Goal: Task Accomplishment & Management: Manage account settings

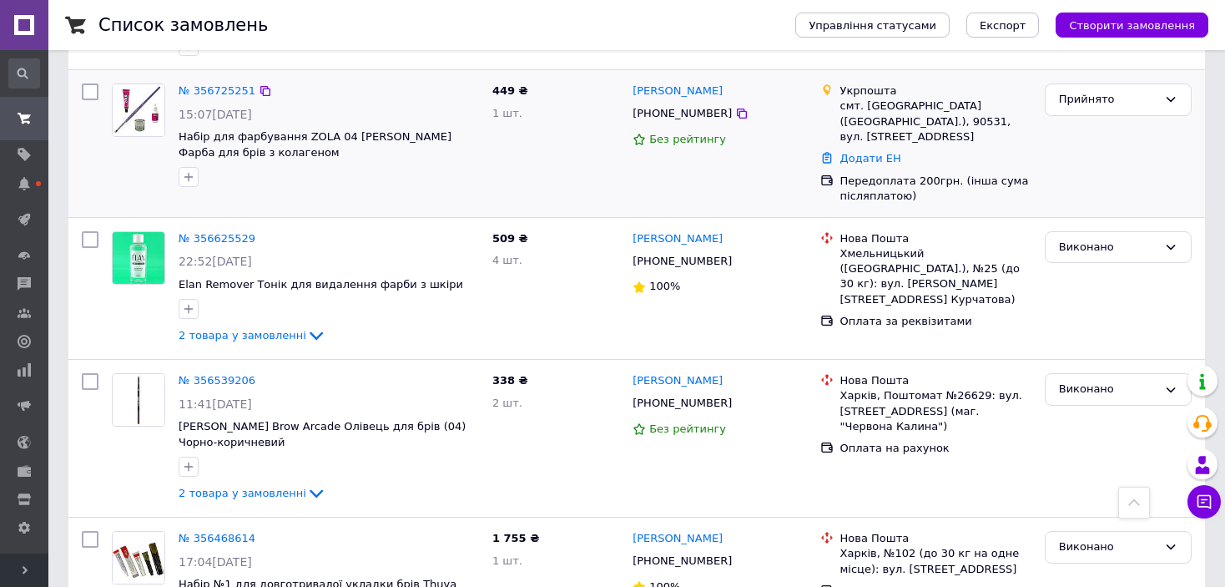
scroll to position [334, 0]
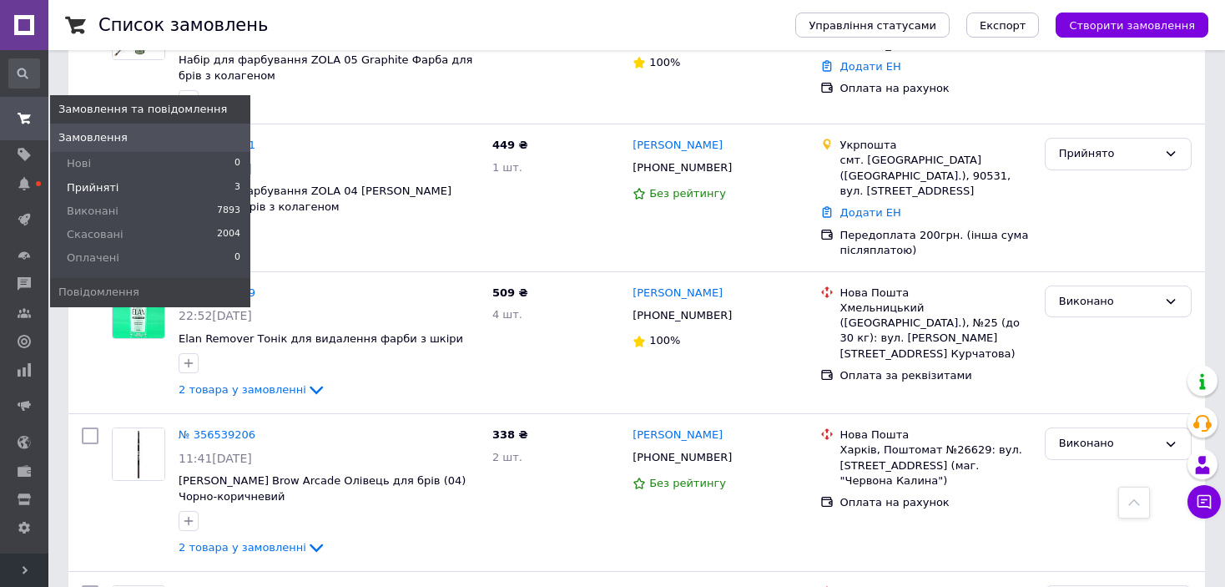
click at [103, 181] on span "Прийняті" at bounding box center [93, 187] width 52 height 15
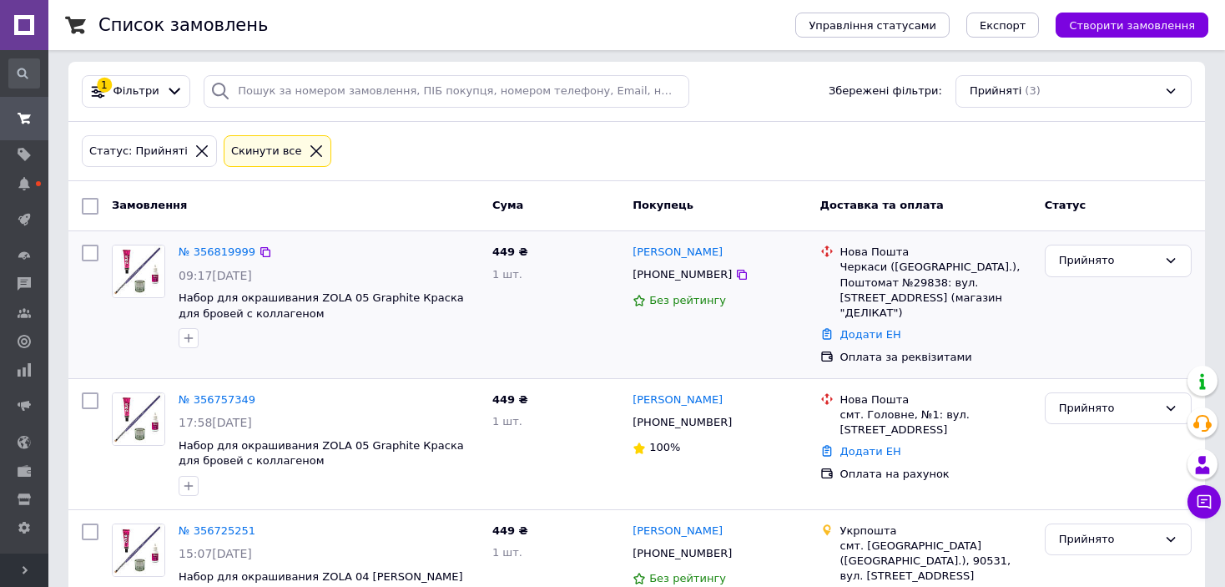
scroll to position [66, 0]
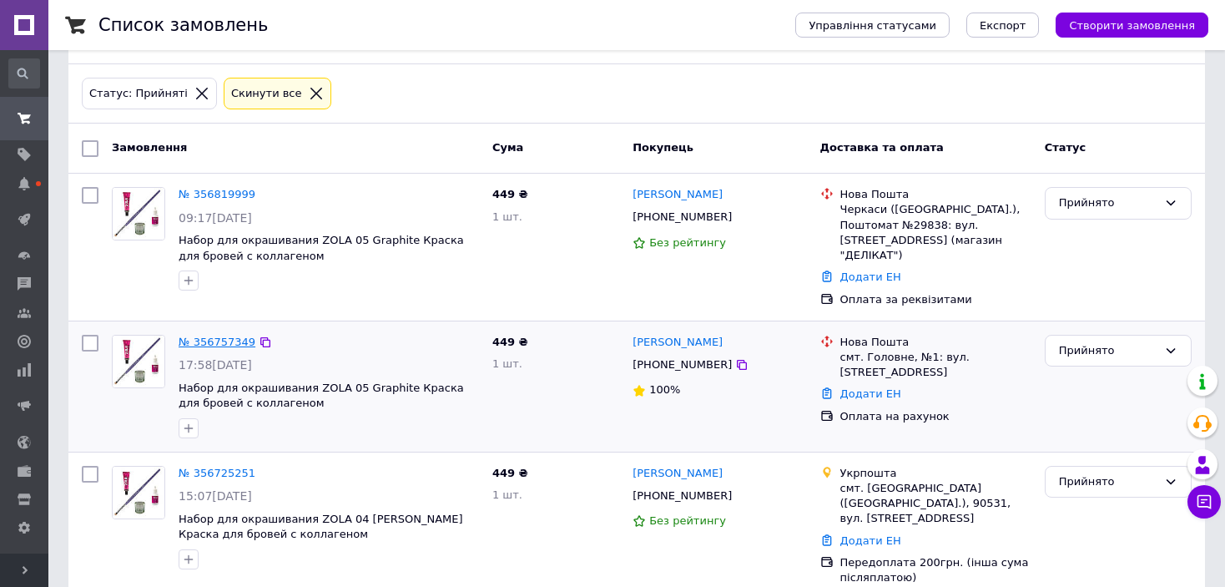
click at [233, 336] on link "№ 356757349" at bounding box center [217, 342] width 77 height 13
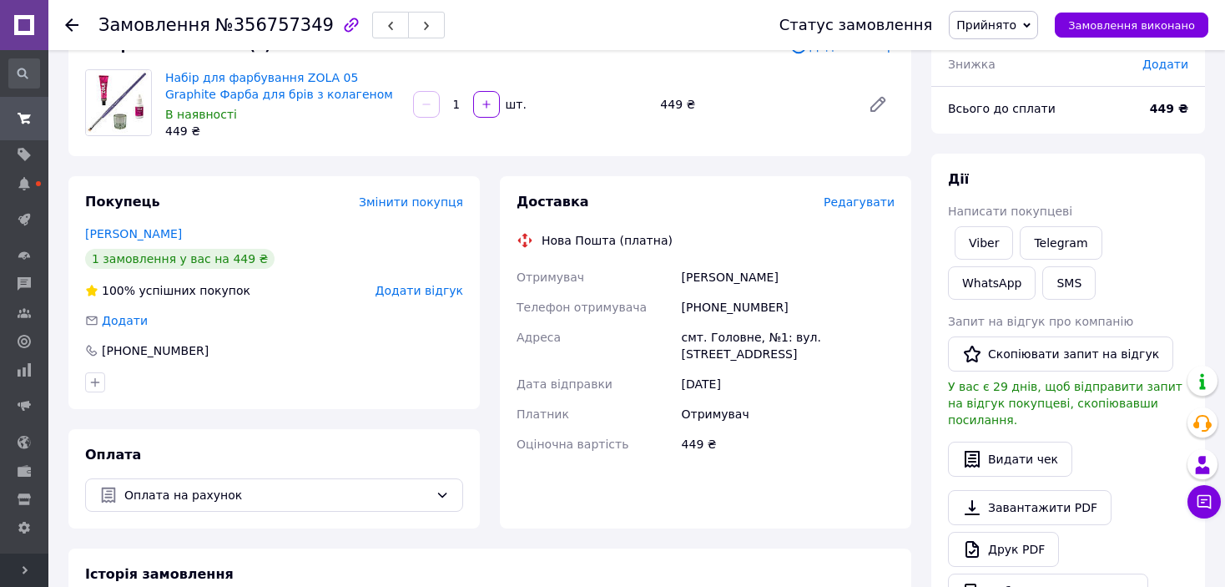
scroll to position [167, 0]
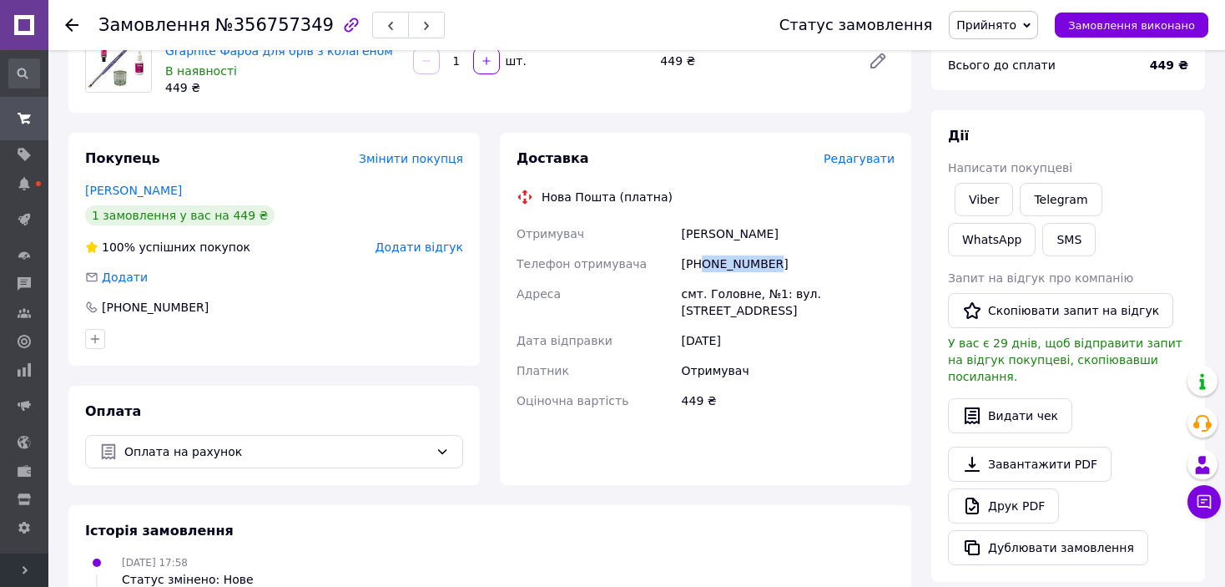
drag, startPoint x: 702, startPoint y: 262, endPoint x: 781, endPoint y: 263, distance: 79.3
click at [781, 263] on div "[PHONE_NUMBER]" at bounding box center [789, 264] width 220 height 30
copy div "0677056252"
drag, startPoint x: 707, startPoint y: 293, endPoint x: 748, endPoint y: 296, distance: 41.0
click at [748, 296] on div "смт. Головне, №1: вул. [STREET_ADDRESS]" at bounding box center [789, 302] width 220 height 47
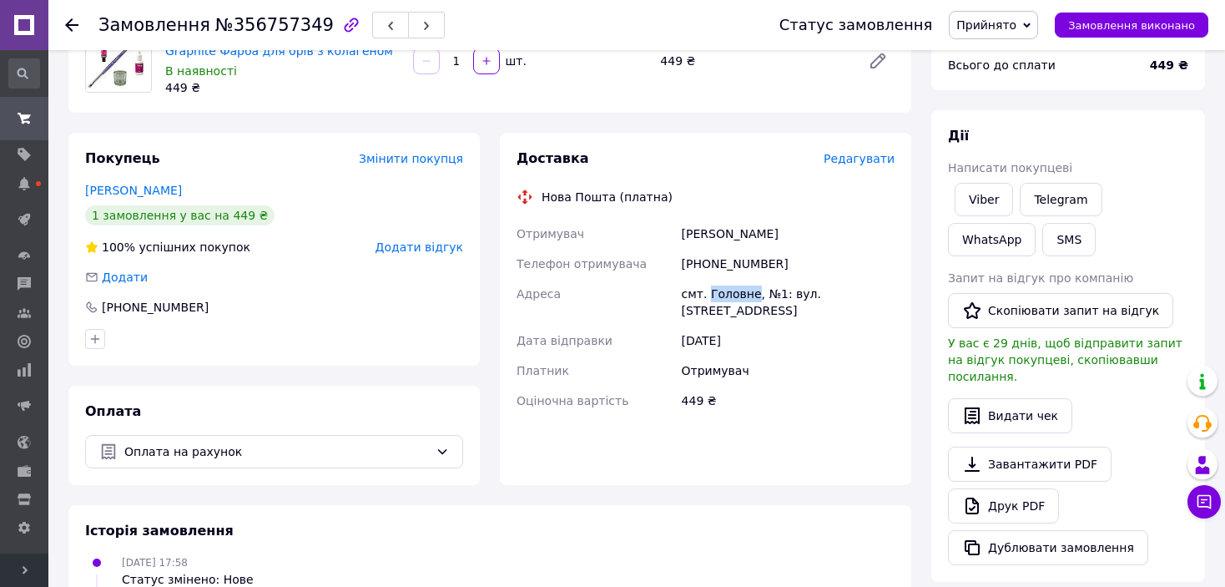
copy div "Головне"
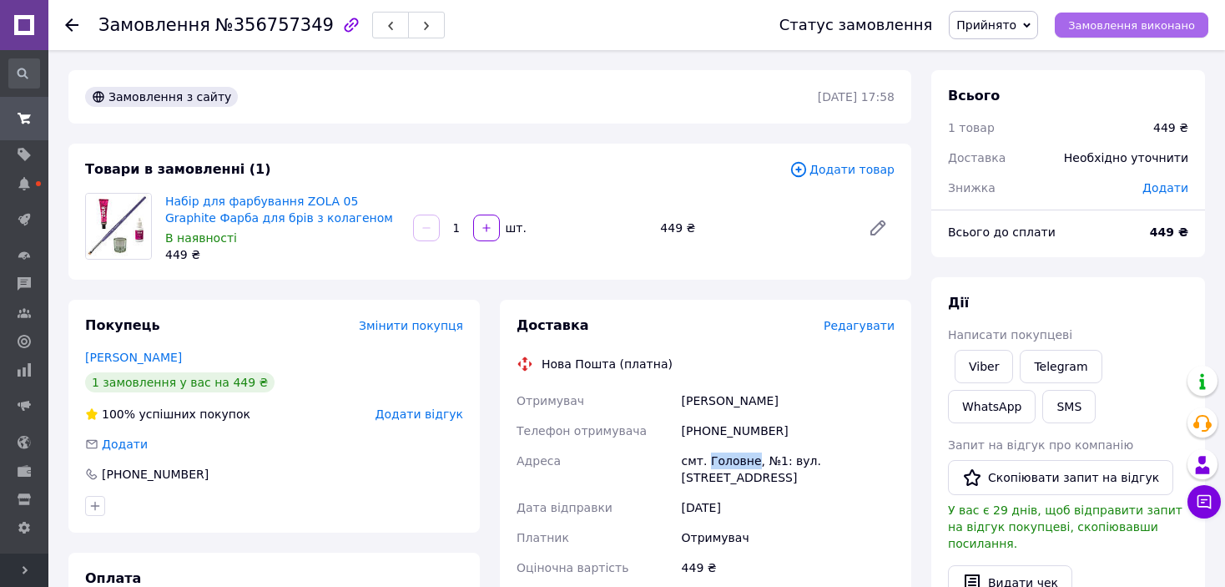
click at [1078, 18] on button "Замовлення виконано" at bounding box center [1132, 25] width 154 height 25
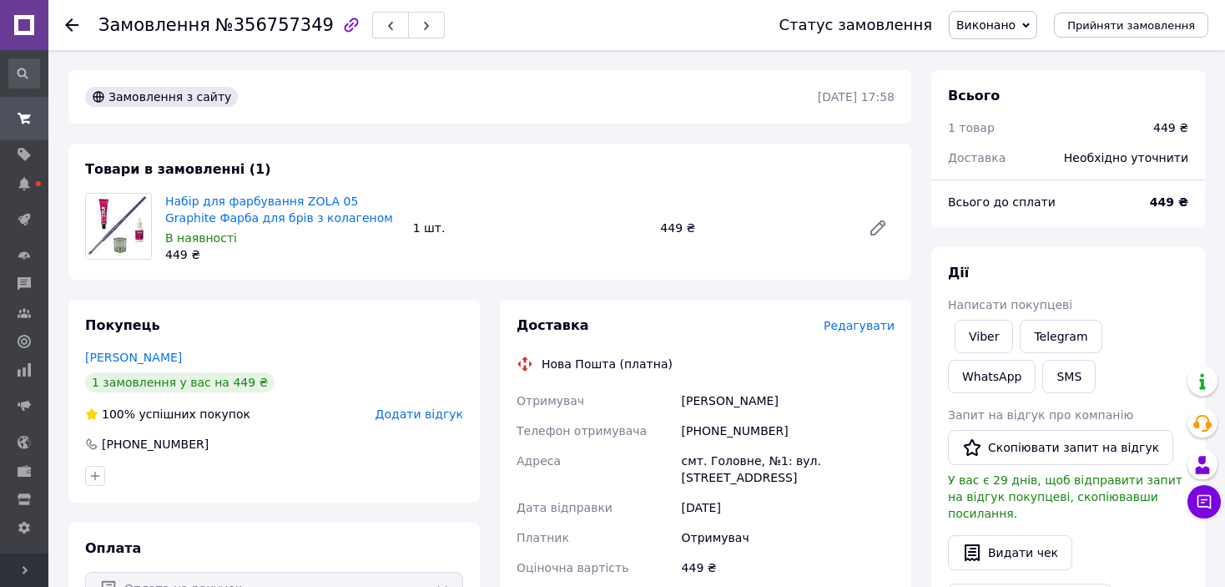
click at [78, 21] on icon at bounding box center [71, 24] width 13 height 13
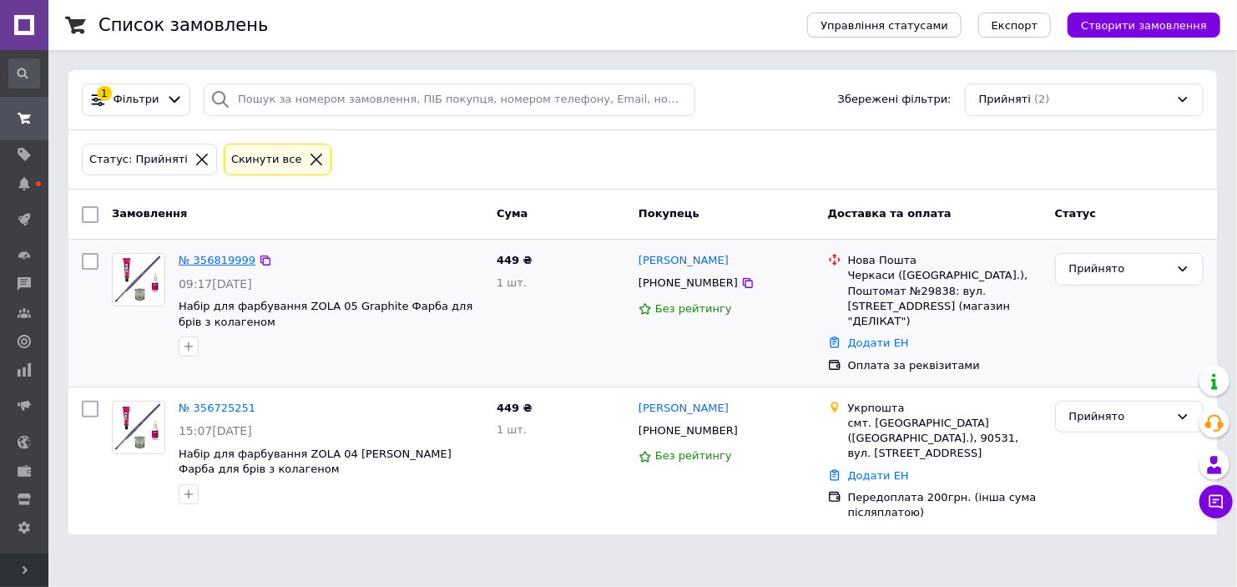
click at [215, 260] on link "№ 356819999" at bounding box center [217, 260] width 77 height 13
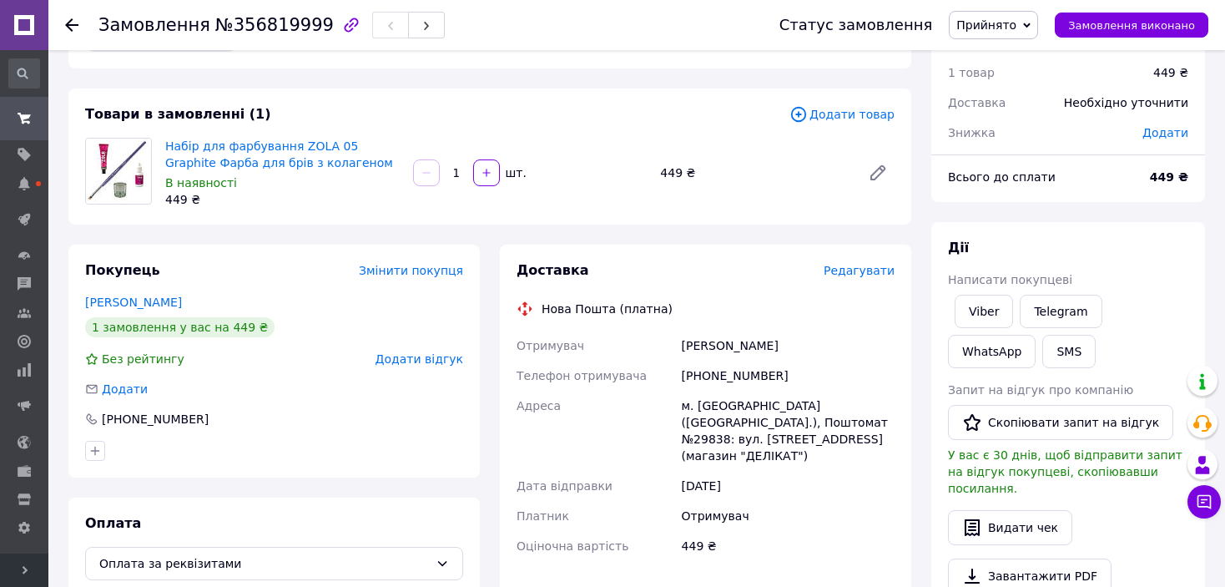
scroll to position [83, 0]
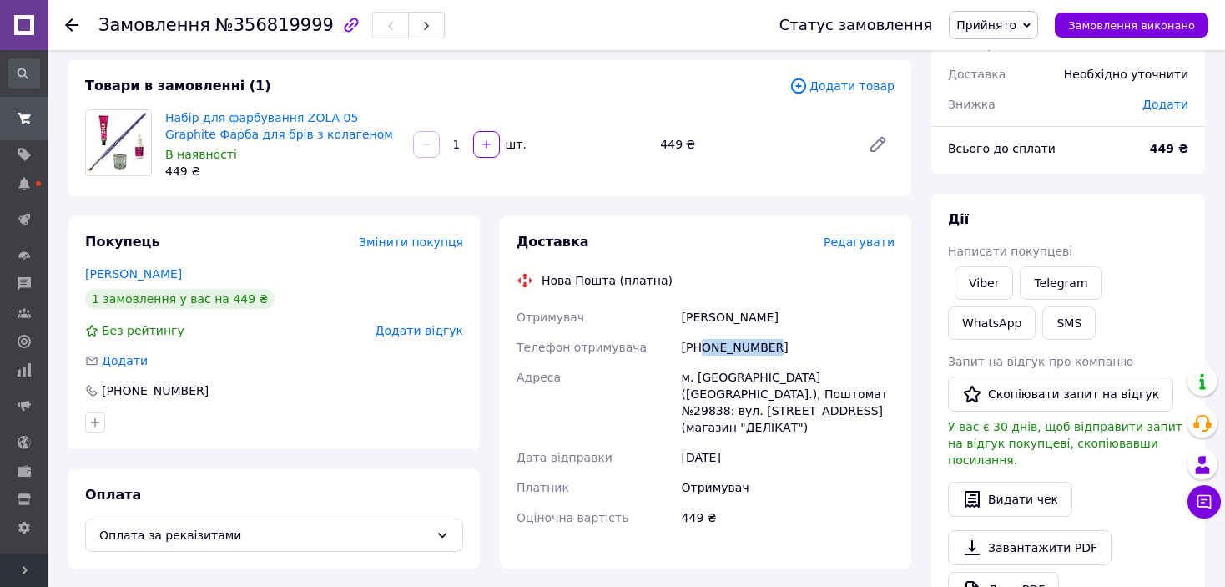
drag, startPoint x: 700, startPoint y: 345, endPoint x: 796, endPoint y: 346, distance: 96.0
click at [796, 346] on div "[PHONE_NUMBER]" at bounding box center [789, 347] width 220 height 30
copy div "0685897390"
drag, startPoint x: 724, startPoint y: 391, endPoint x: 695, endPoint y: 391, distance: 29.2
click at [695, 391] on div "м. [GEOGRAPHIC_DATA] ([GEOGRAPHIC_DATA].), Поштомат №29838: вул. [STREET_ADDRES…" at bounding box center [789, 402] width 220 height 80
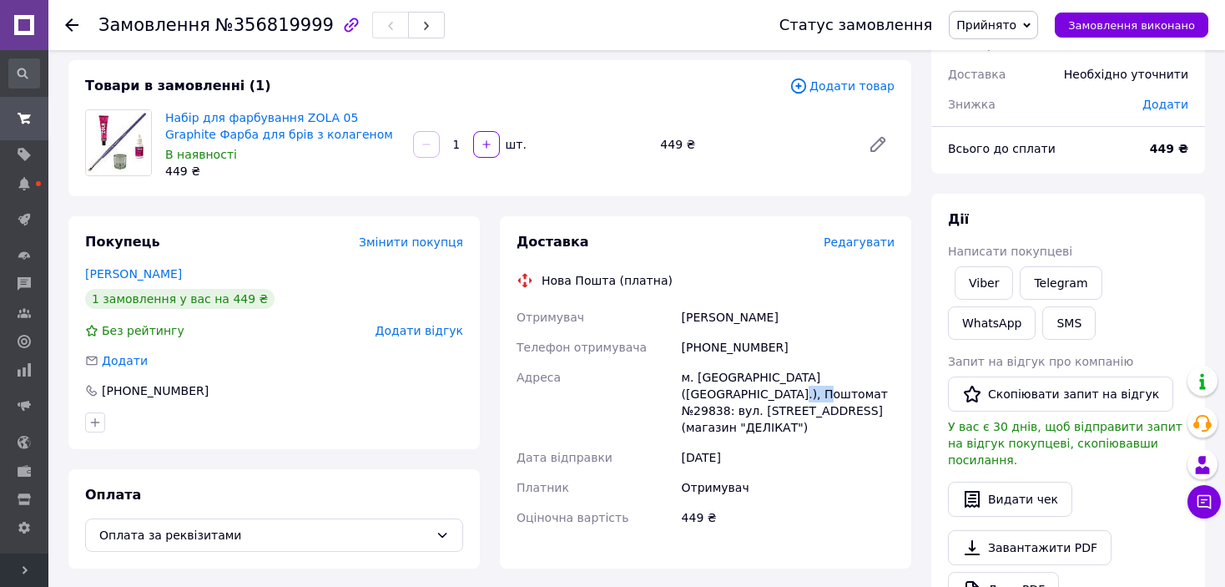
copy div "29838"
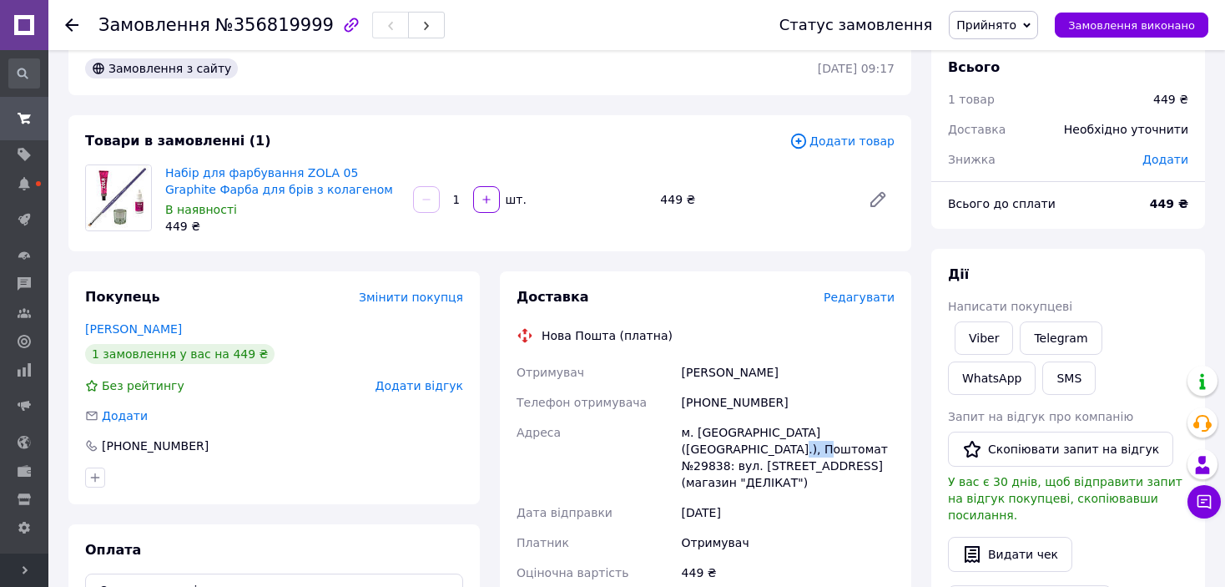
scroll to position [0, 0]
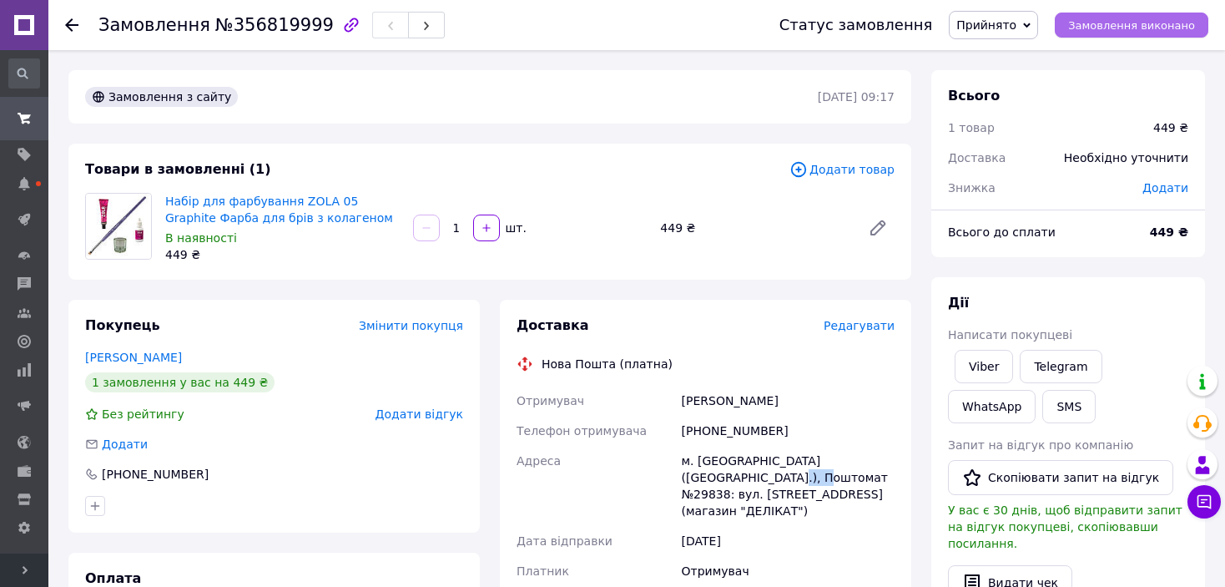
click at [1123, 31] on span "Замовлення виконано" at bounding box center [1131, 25] width 127 height 13
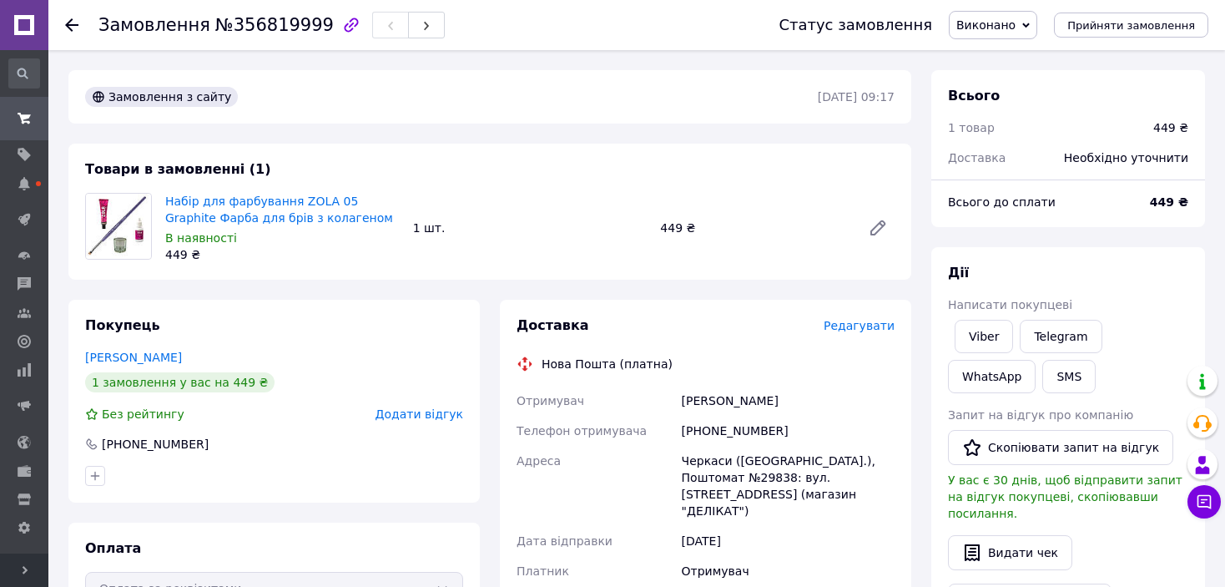
click at [68, 22] on use at bounding box center [71, 24] width 13 height 13
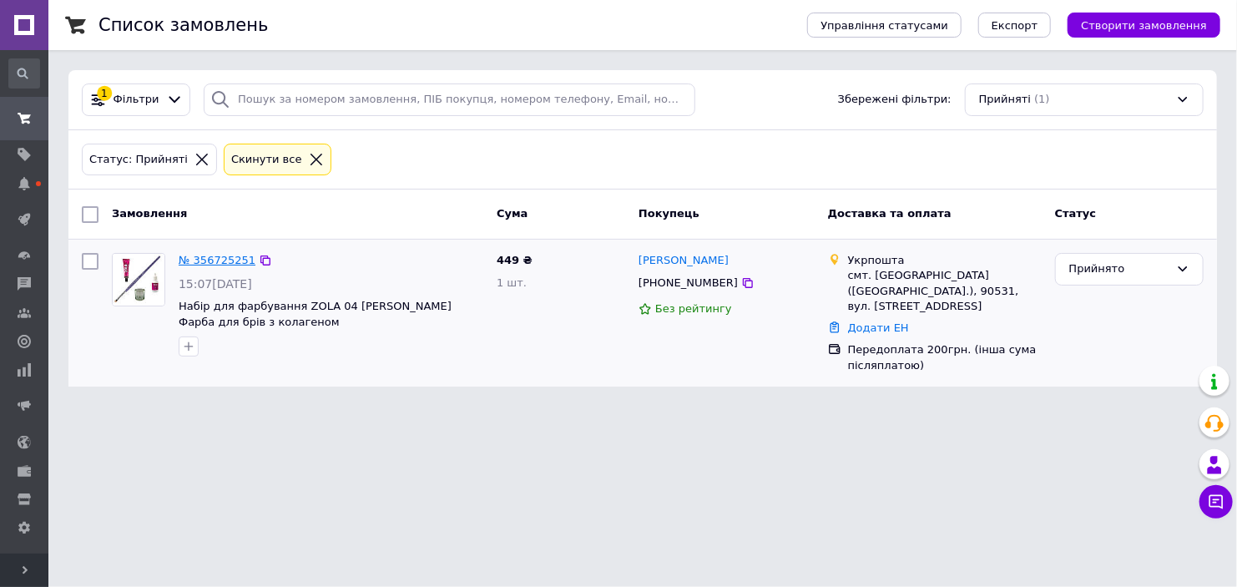
click at [222, 258] on link "№ 356725251" at bounding box center [217, 260] width 77 height 13
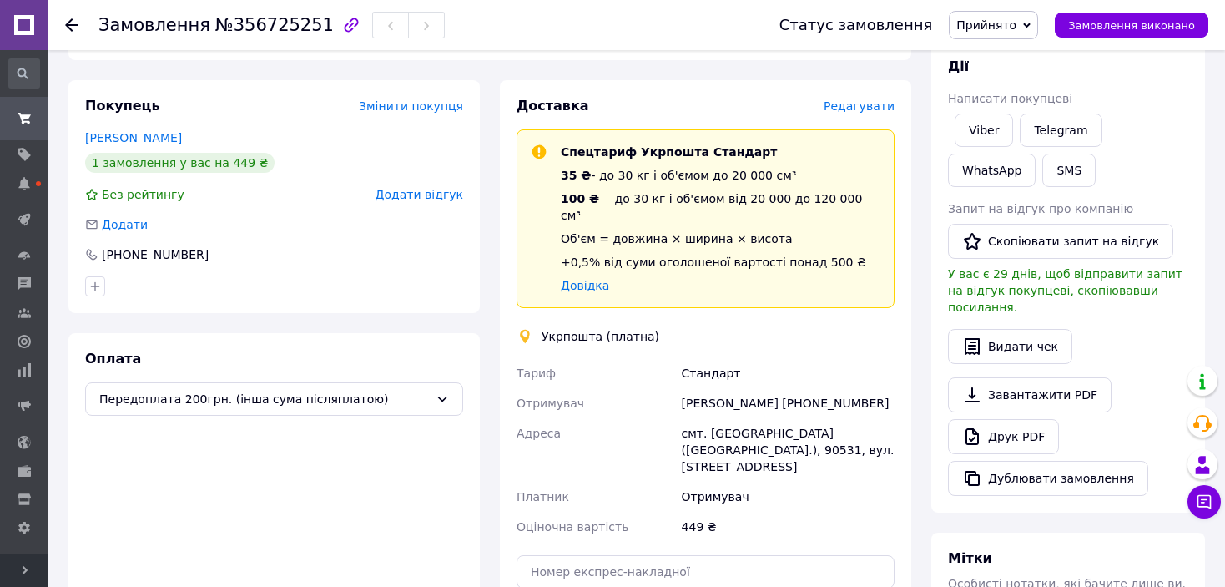
scroll to position [250, 0]
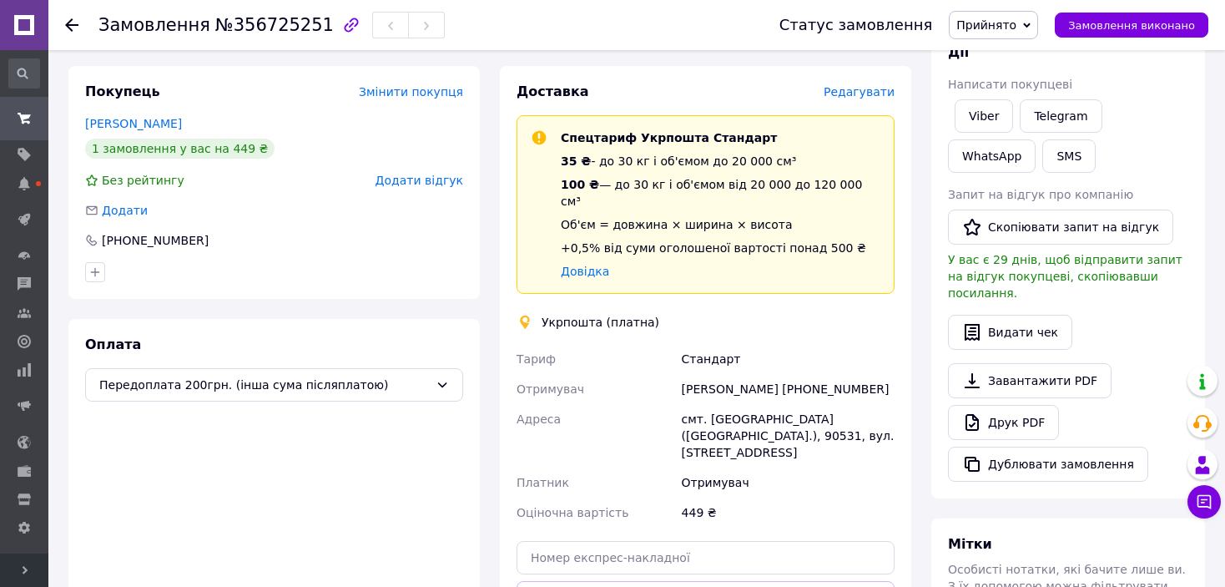
drag, startPoint x: 806, startPoint y: 351, endPoint x: 894, endPoint y: 348, distance: 88.5
click at [894, 374] on div "[PERSON_NAME] [PHONE_NUMBER]" at bounding box center [789, 389] width 220 height 30
copy div "0966257594"
drag, startPoint x: 858, startPoint y: 386, endPoint x: 891, endPoint y: 386, distance: 32.6
click at [891, 404] on div "смт. [GEOGRAPHIC_DATA] ([GEOGRAPHIC_DATA].), 90531, вул. [STREET_ADDRESS]" at bounding box center [789, 435] width 220 height 63
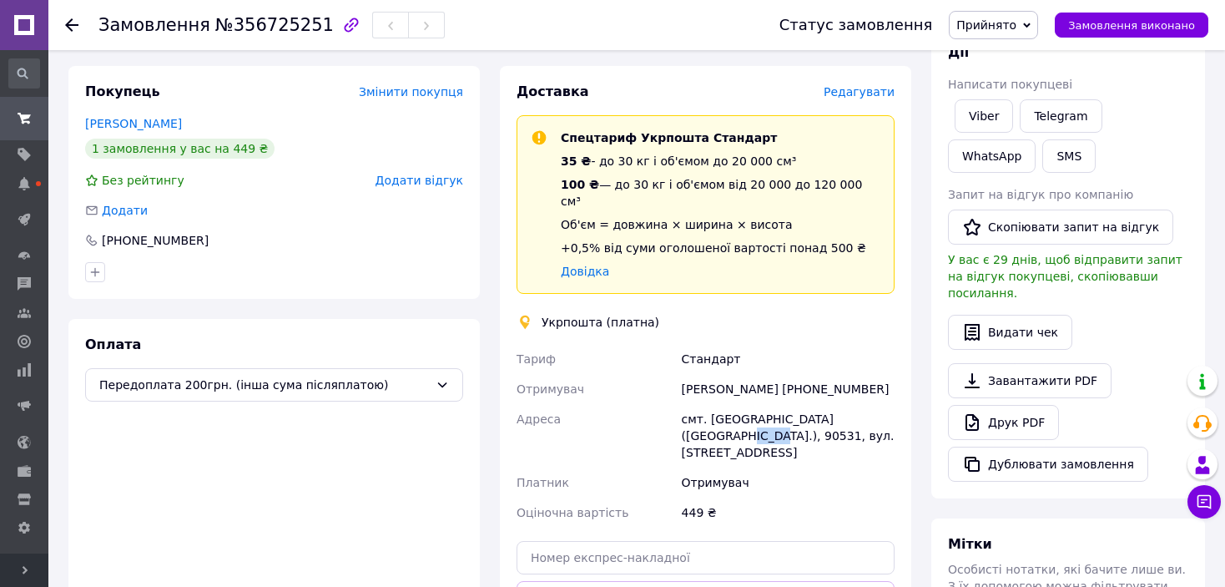
copy div "90531"
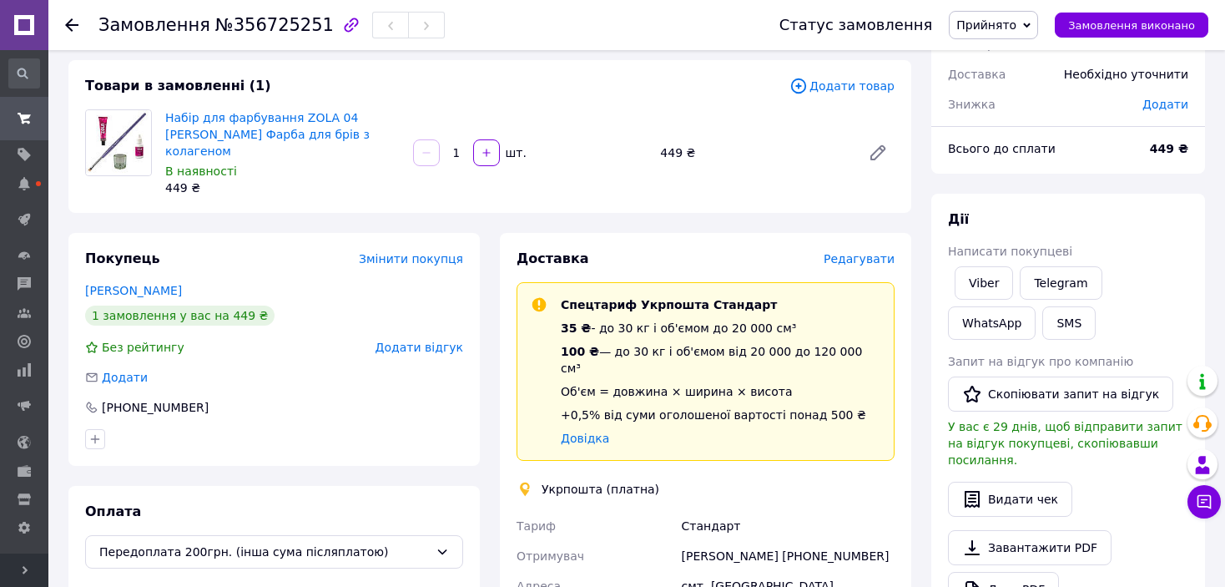
scroll to position [0, 0]
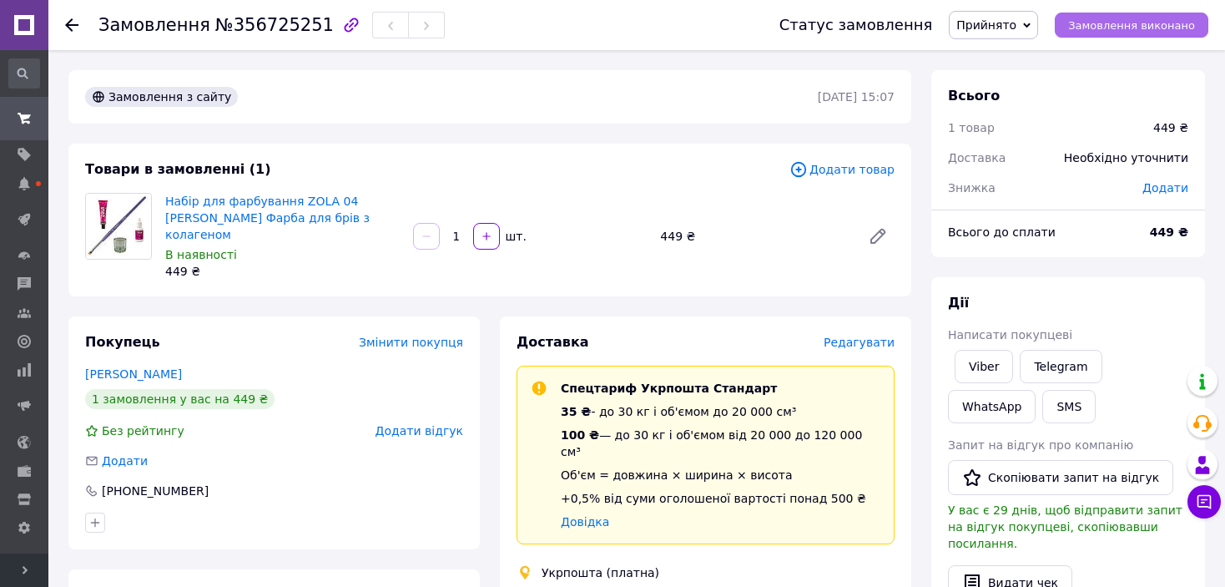
click at [1084, 30] on span "Замовлення виконано" at bounding box center [1131, 25] width 127 height 13
